Goal: Navigation & Orientation: Find specific page/section

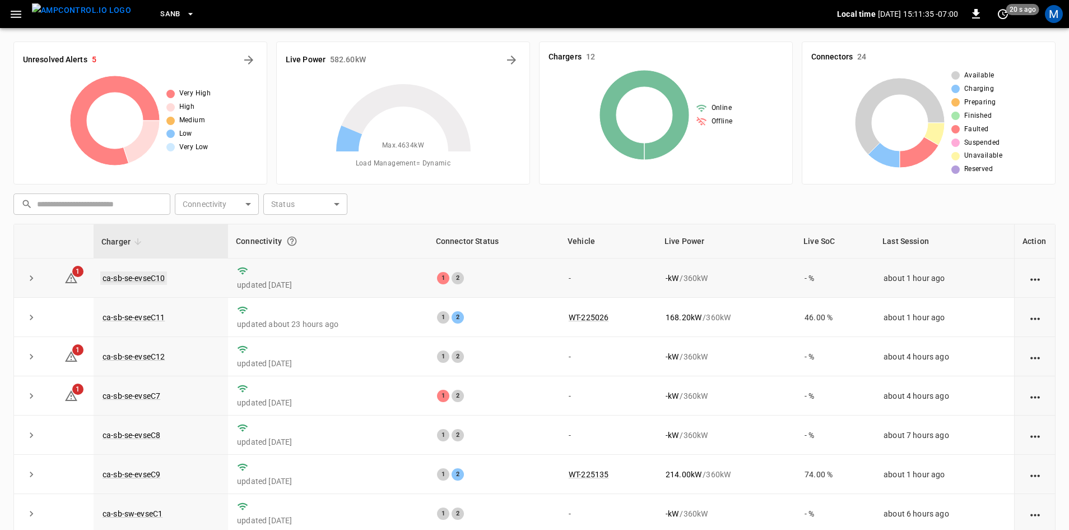
click at [149, 276] on link "ca-sb-se-evseC10" at bounding box center [133, 277] width 67 height 13
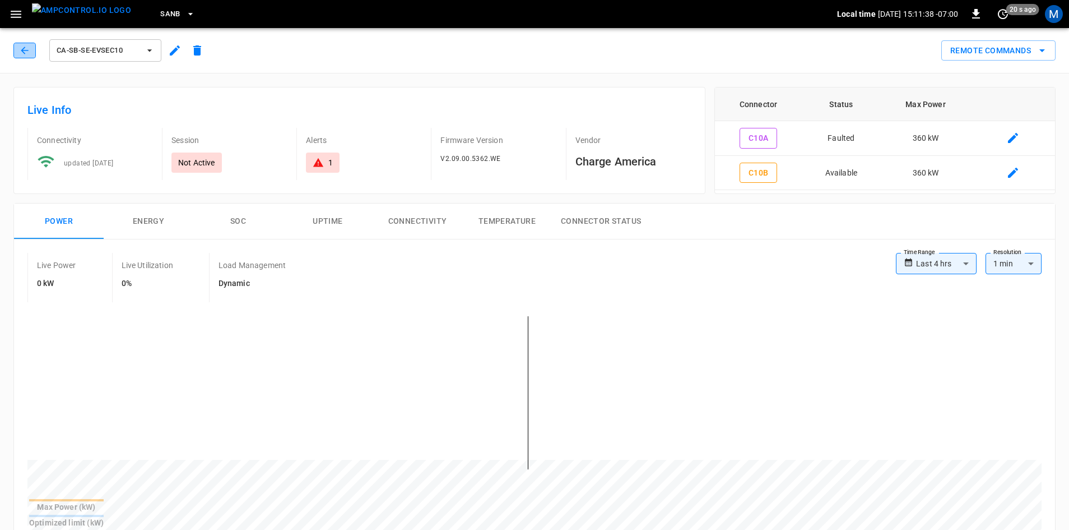
click at [21, 52] on icon "button" at bounding box center [24, 50] width 11 height 11
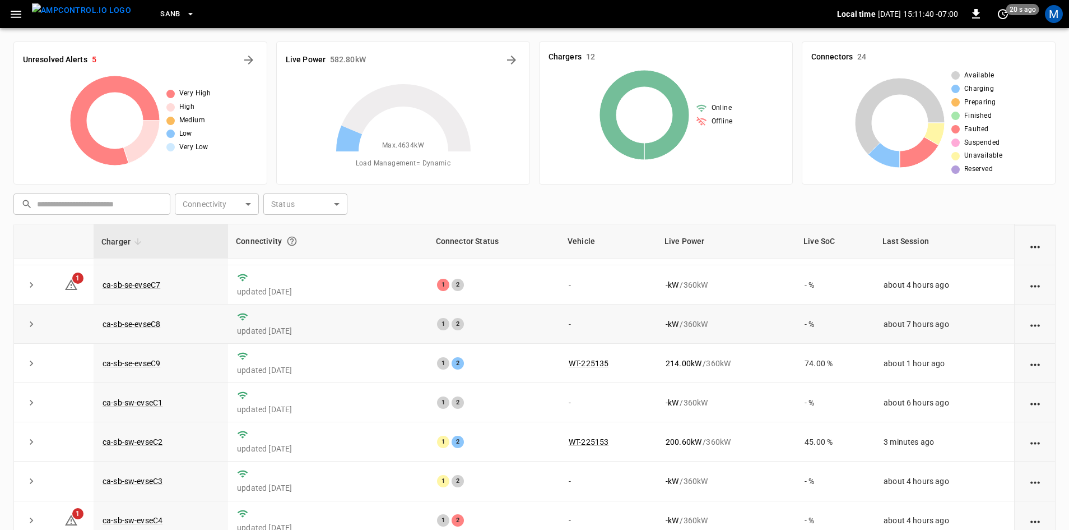
scroll to position [112, 0]
click at [151, 285] on link "ca-sb-se-evseC7" at bounding box center [131, 283] width 62 height 13
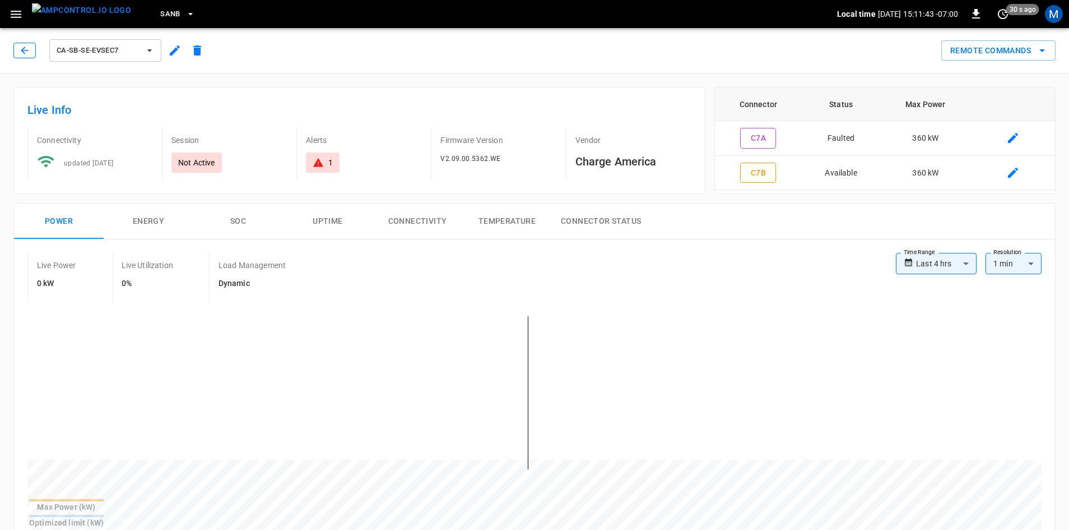
click at [18, 50] on button "button" at bounding box center [24, 51] width 22 height 16
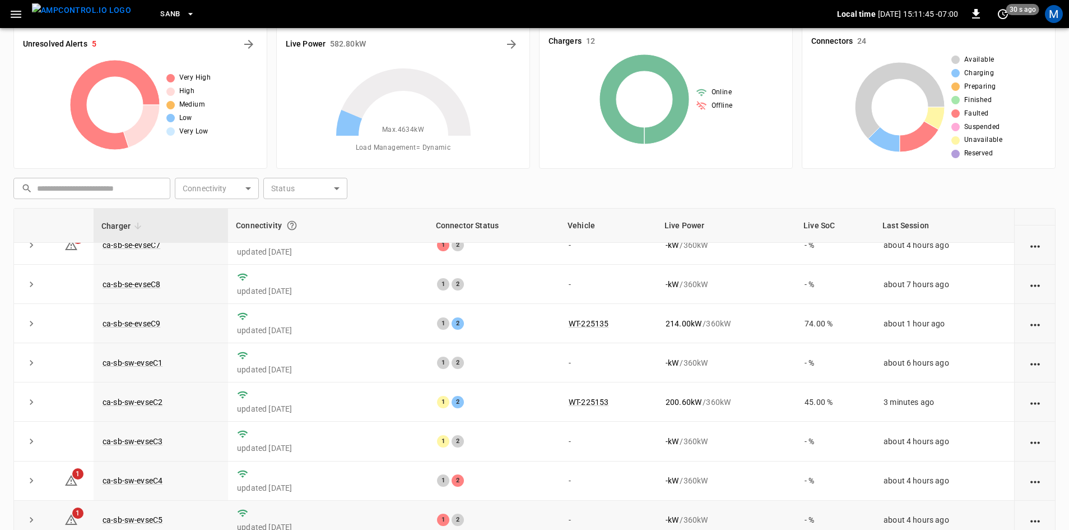
scroll to position [108, 0]
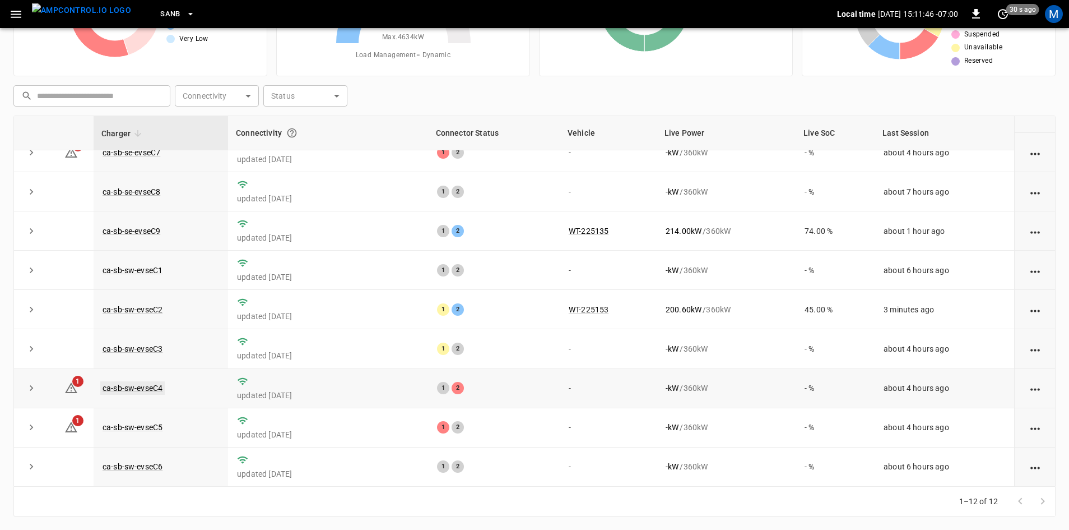
click at [125, 387] on link "ca-sb-sw-evseC4" at bounding box center [132, 387] width 64 height 13
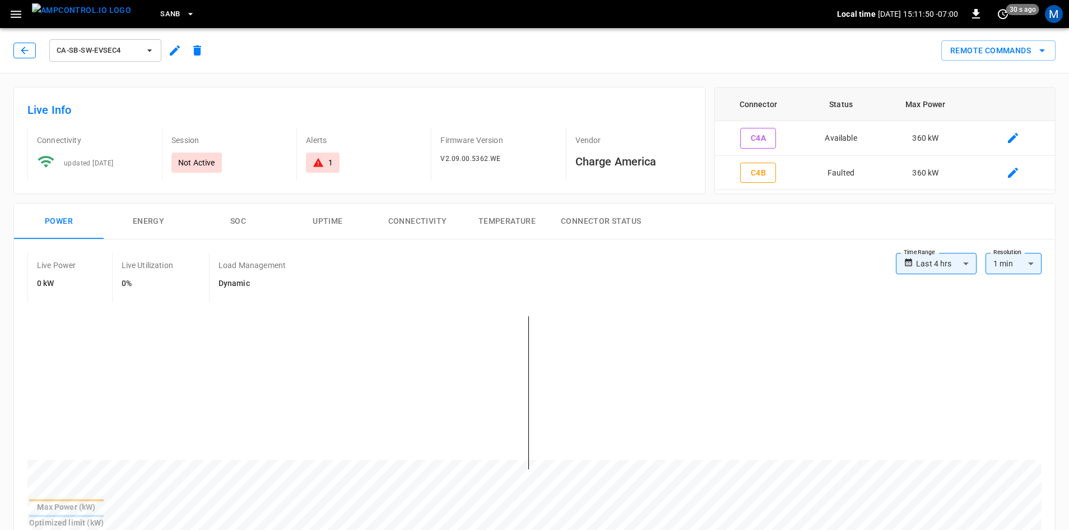
click at [27, 52] on icon "button" at bounding box center [24, 50] width 11 height 11
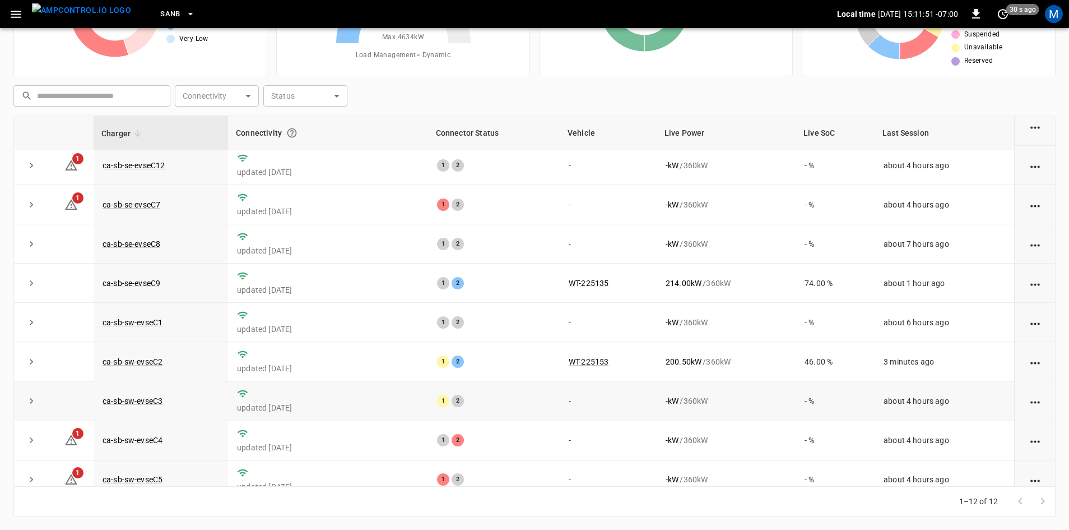
scroll to position [142, 0]
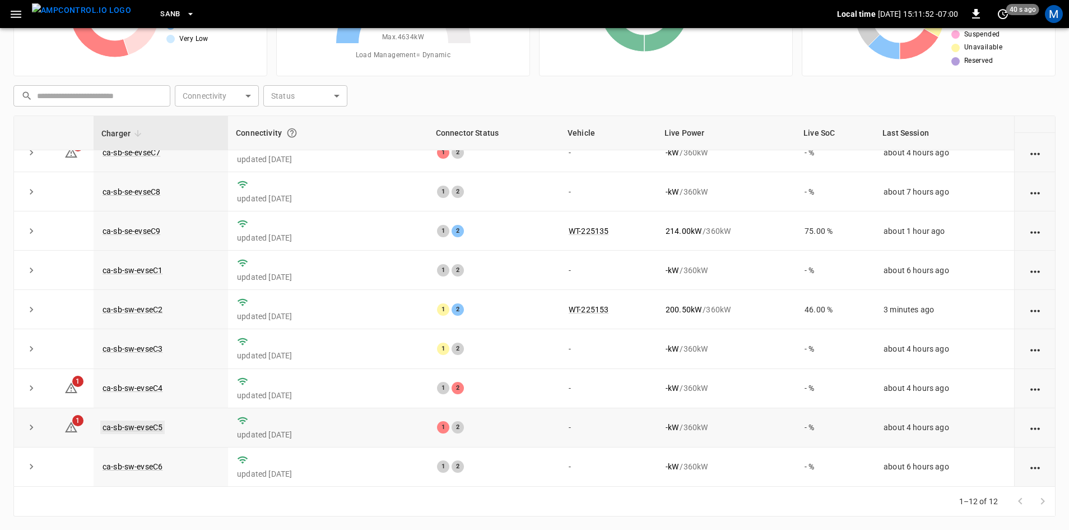
click at [126, 425] on link "ca-sb-sw-evseC5" at bounding box center [132, 426] width 64 height 13
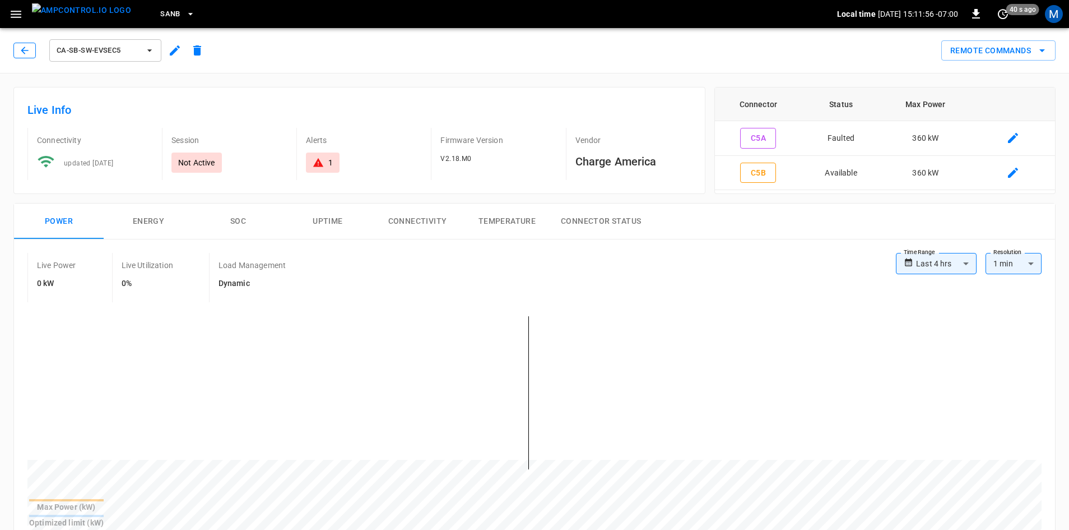
click at [25, 52] on icon "button" at bounding box center [24, 50] width 11 height 11
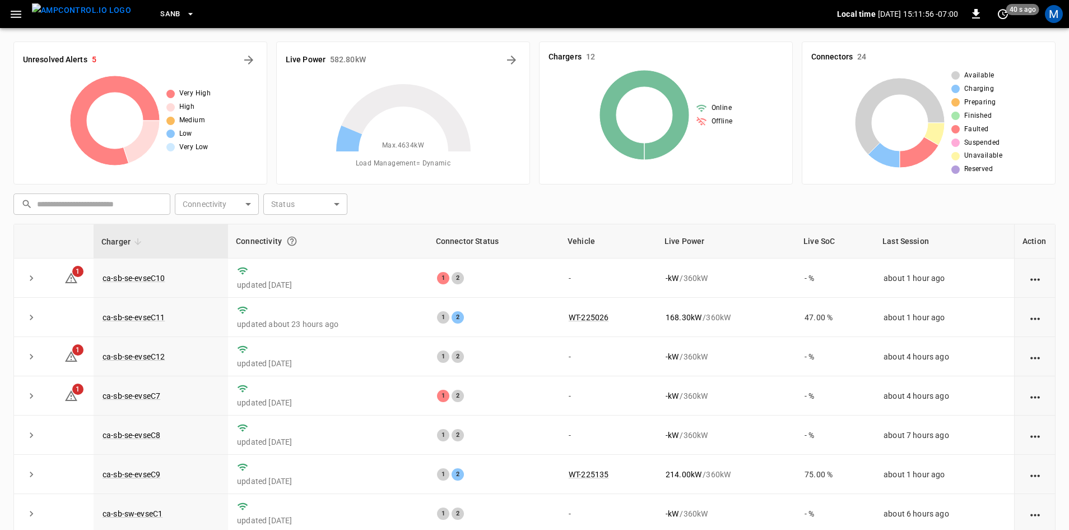
scroll to position [108, 0]
